Goal: Information Seeking & Learning: Learn about a topic

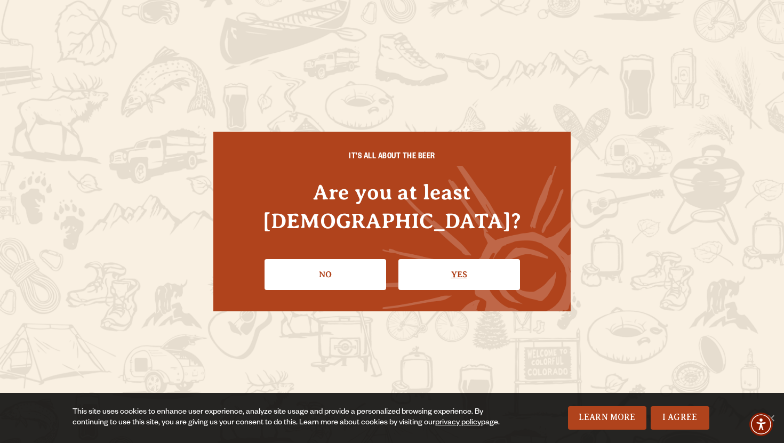
click at [466, 267] on link "Yes" at bounding box center [459, 274] width 122 height 31
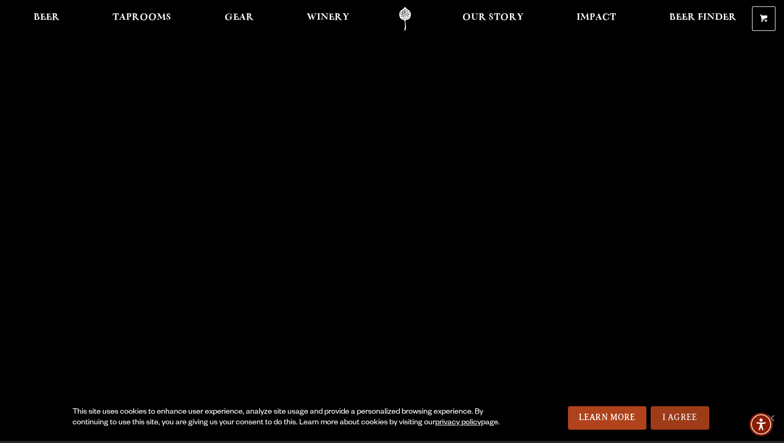
click at [674, 417] on link "I Agree" at bounding box center [680, 417] width 59 height 23
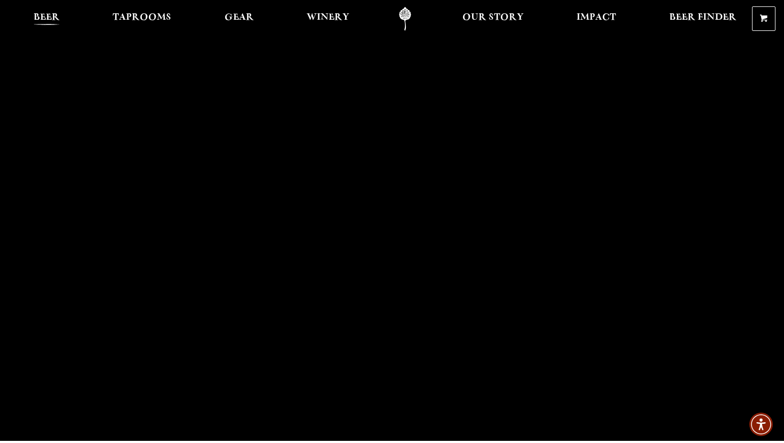
click at [42, 18] on span "Beer" at bounding box center [47, 17] width 26 height 9
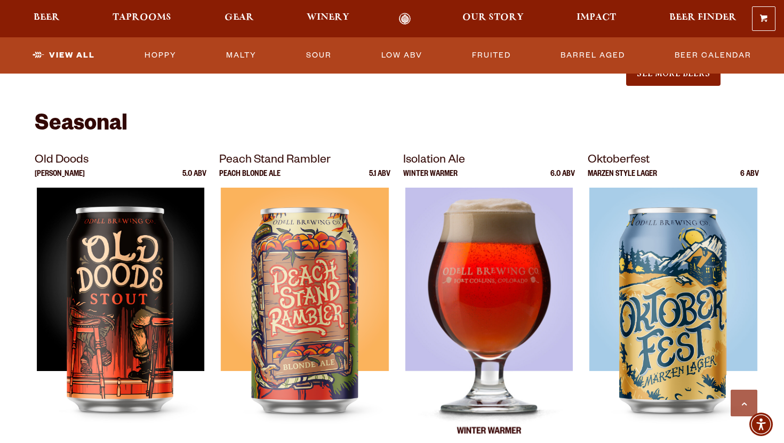
scroll to position [1407, 0]
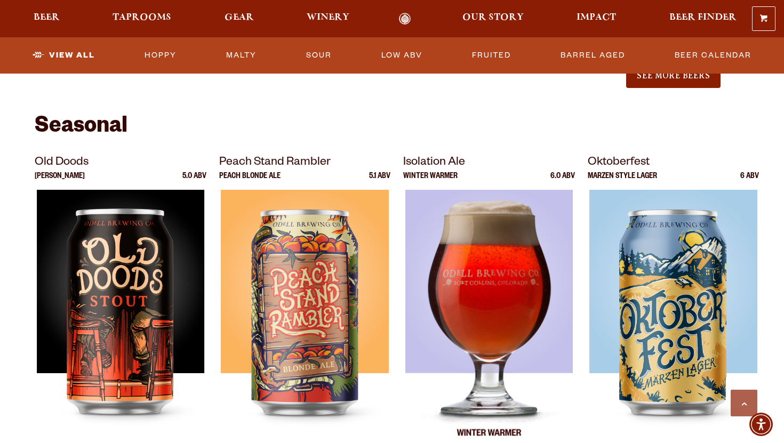
click at [500, 249] on img at bounding box center [489, 323] width 168 height 267
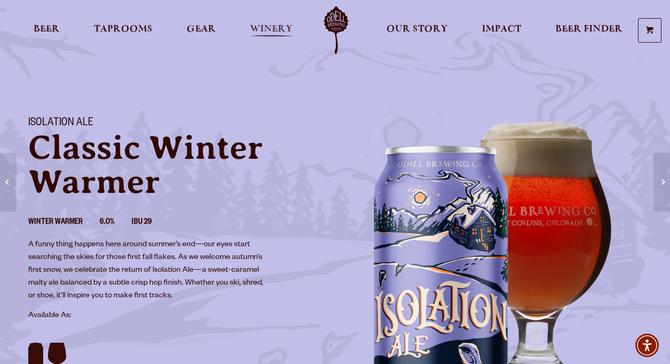
click at [272, 27] on span "Winery" at bounding box center [271, 29] width 43 height 9
click at [214, 34] on span "Gear" at bounding box center [201, 29] width 29 height 9
click at [44, 26] on span "Beer" at bounding box center [47, 29] width 26 height 9
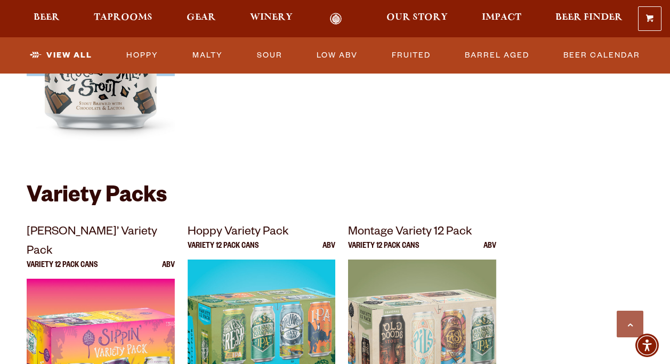
scroll to position [2184, 0]
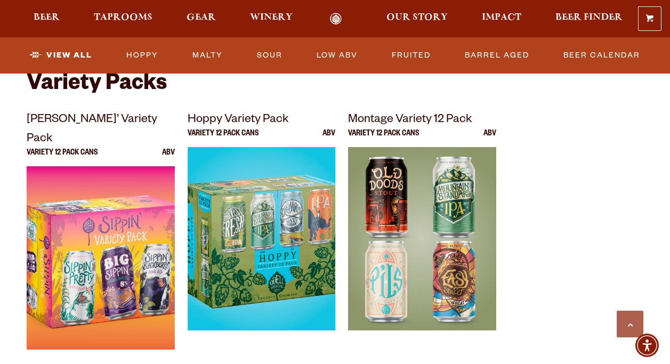
click at [460, 214] on img at bounding box center [422, 280] width 148 height 267
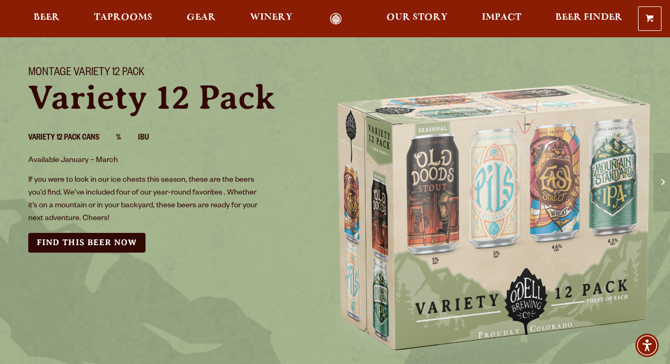
scroll to position [52, 0]
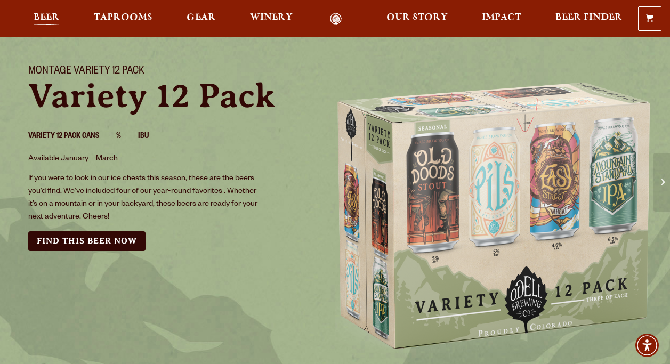
click at [47, 17] on span "Beer" at bounding box center [47, 17] width 26 height 9
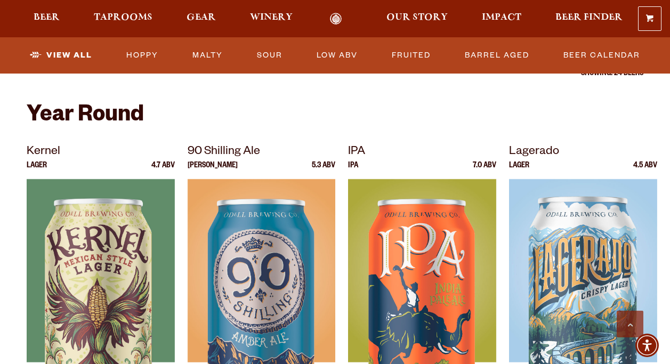
scroll to position [396, 0]
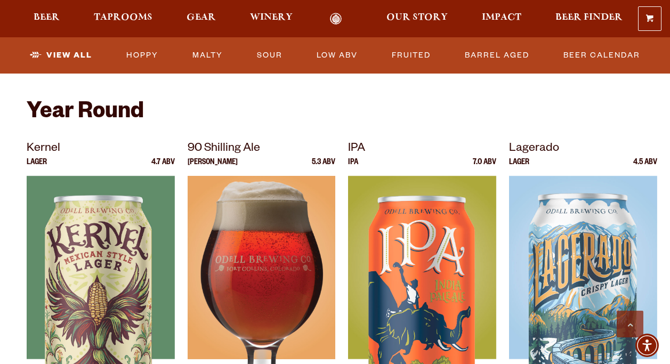
click at [257, 255] on div at bounding box center [262, 309] width 148 height 267
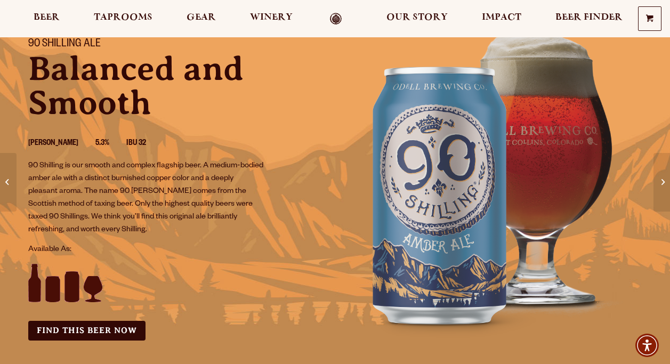
scroll to position [77, 0]
